Goal: Find specific fact: Find specific fact

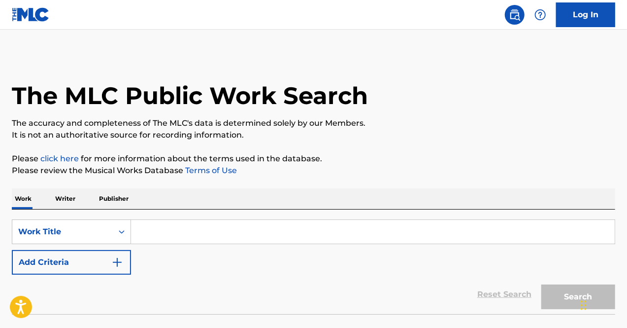
click at [202, 228] on input "Search Form" at bounding box center [373, 232] width 484 height 24
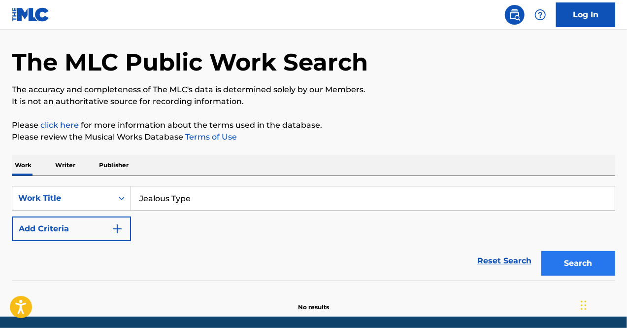
scroll to position [49, 0]
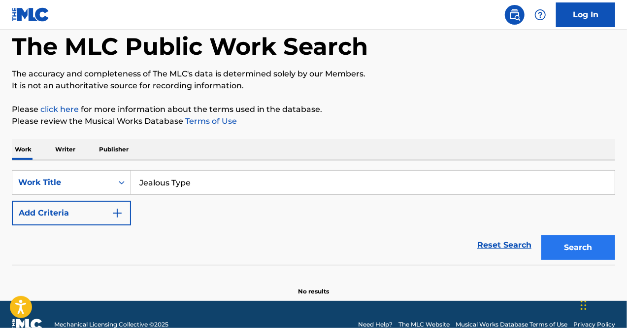
type input "Jealous Type"
click at [584, 242] on button "Search" at bounding box center [579, 247] width 74 height 25
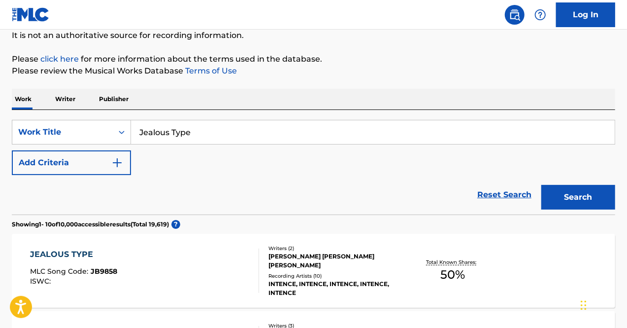
scroll to position [99, 0]
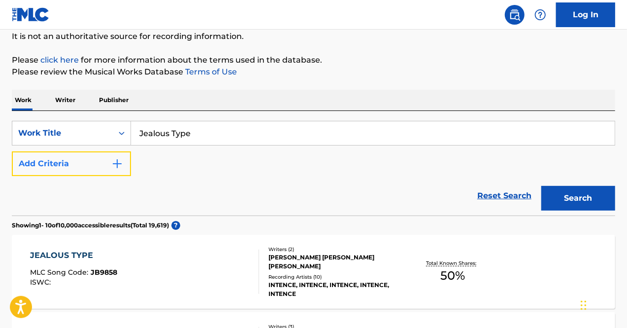
click at [98, 171] on button "Add Criteria" at bounding box center [71, 163] width 119 height 25
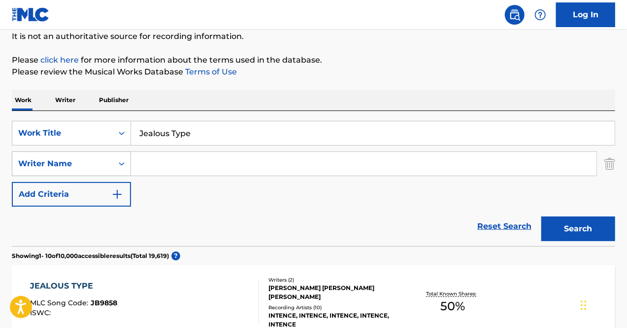
click at [93, 164] on div "Writer Name" at bounding box center [62, 164] width 89 height 12
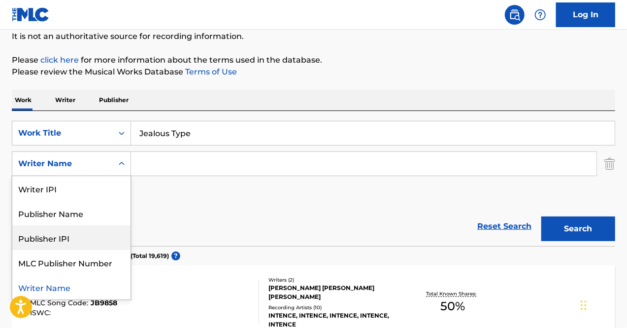
click at [242, 167] on input "Search Form" at bounding box center [364, 164] width 466 height 24
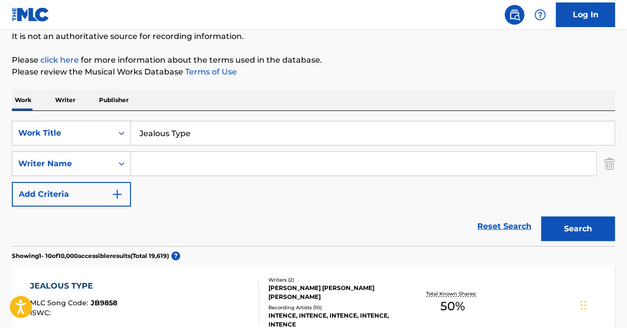
paste input "[PERSON_NAME] [PERSON_NAME]"
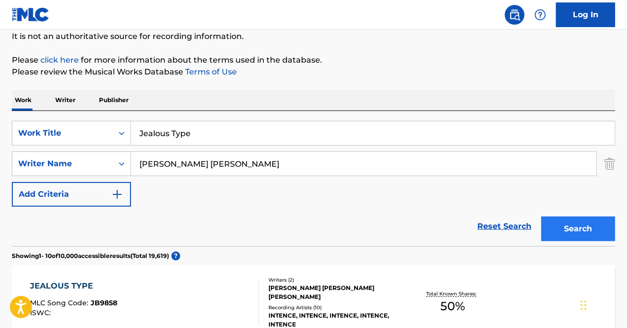
type input "[PERSON_NAME] [PERSON_NAME]"
click at [566, 233] on button "Search" at bounding box center [579, 228] width 74 height 25
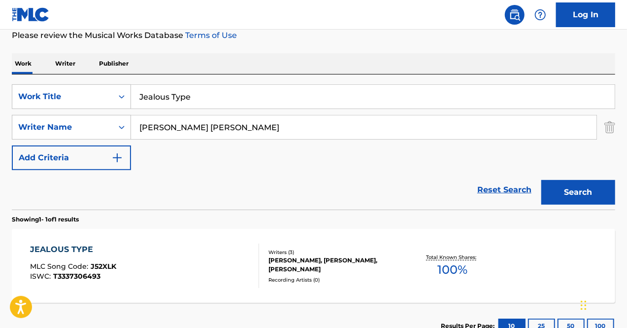
scroll to position [197, 0]
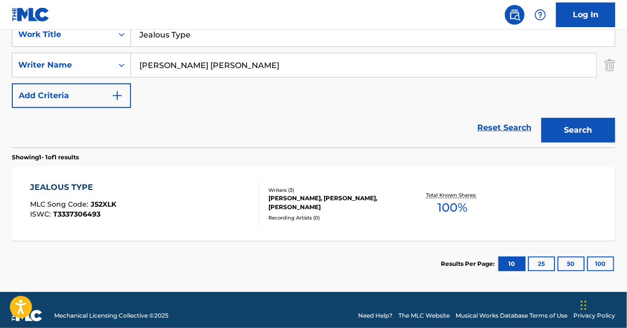
click at [75, 189] on div "JEALOUS TYPE" at bounding box center [73, 187] width 86 height 12
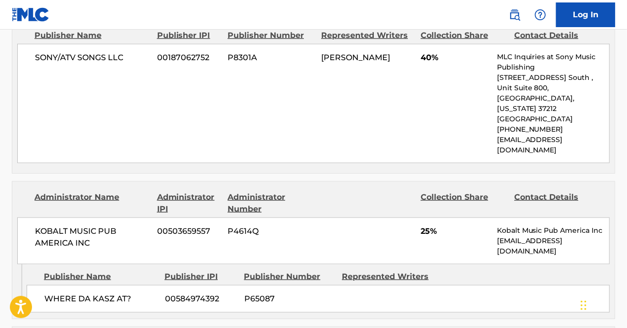
scroll to position [641, 0]
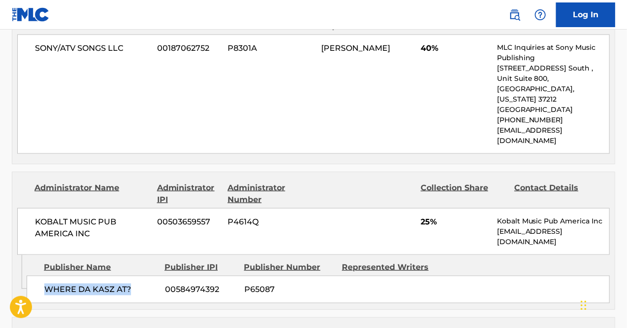
drag, startPoint x: 136, startPoint y: 246, endPoint x: 44, endPoint y: 248, distance: 91.7
click at [44, 283] on span "WHERE DA KASZ AT?" at bounding box center [100, 289] width 113 height 12
click at [105, 283] on span "WHERE DA KASZ AT?" at bounding box center [100, 289] width 113 height 12
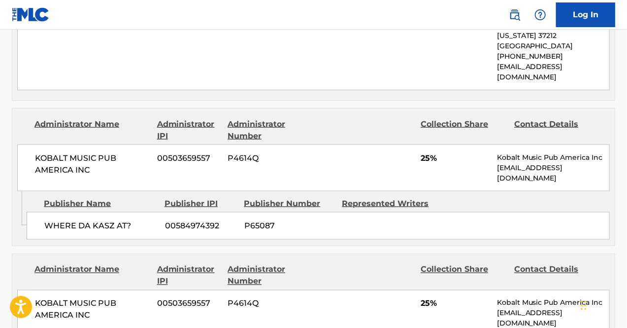
scroll to position [690, 0]
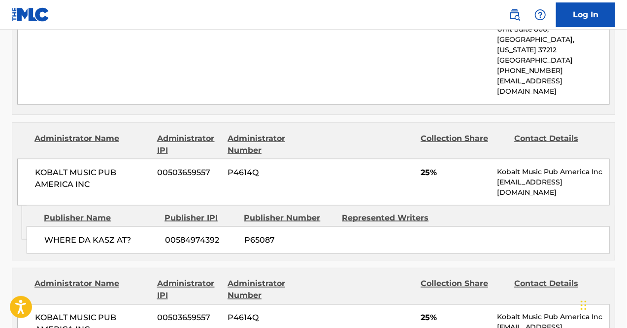
click at [137, 234] on span "WHERE DA KASZ AT?" at bounding box center [100, 240] width 113 height 12
drag, startPoint x: 220, startPoint y: 196, endPoint x: 165, endPoint y: 198, distance: 55.3
click at [165, 234] on span "00584974392" at bounding box center [201, 240] width 72 height 12
copy span "00584974392"
drag, startPoint x: 135, startPoint y: 195, endPoint x: 44, endPoint y: 197, distance: 90.2
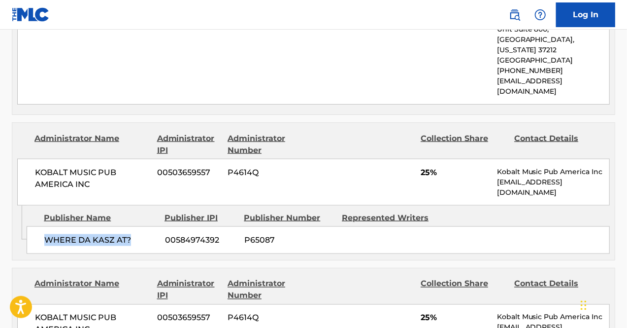
click at [44, 234] on span "WHERE DA KASZ AT?" at bounding box center [100, 240] width 113 height 12
copy span "WHERE DA KASZ AT?"
click at [118, 234] on span "WHERE DA KASZ AT?" at bounding box center [100, 240] width 113 height 12
click at [82, 234] on span "WHERE DA KASZ AT?" at bounding box center [100, 240] width 113 height 12
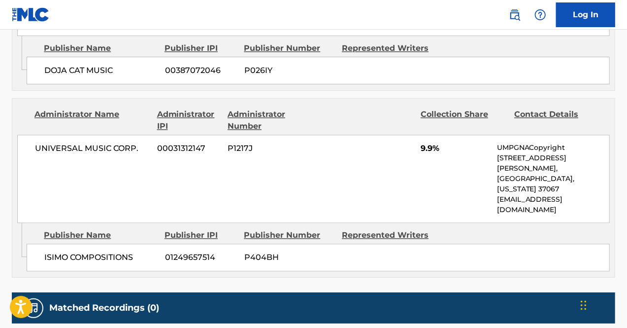
scroll to position [1028, 0]
